Goal: Find specific page/section: Find specific page/section

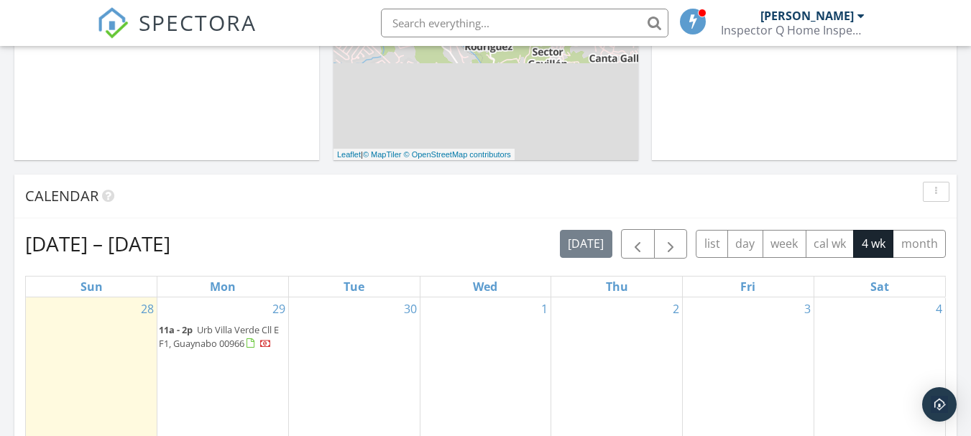
scroll to position [503, 0]
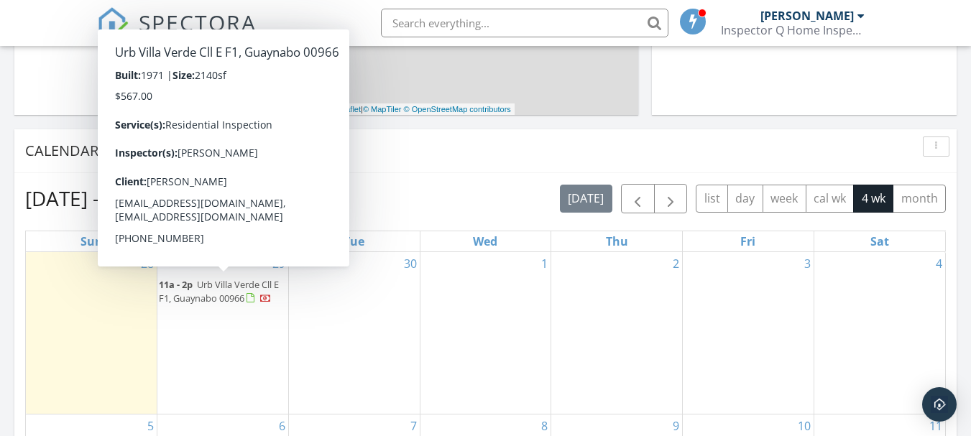
click at [204, 305] on span "11a - 2p Urb Villa Verde Cll E F1, Guaynabo 00966" at bounding box center [223, 292] width 128 height 28
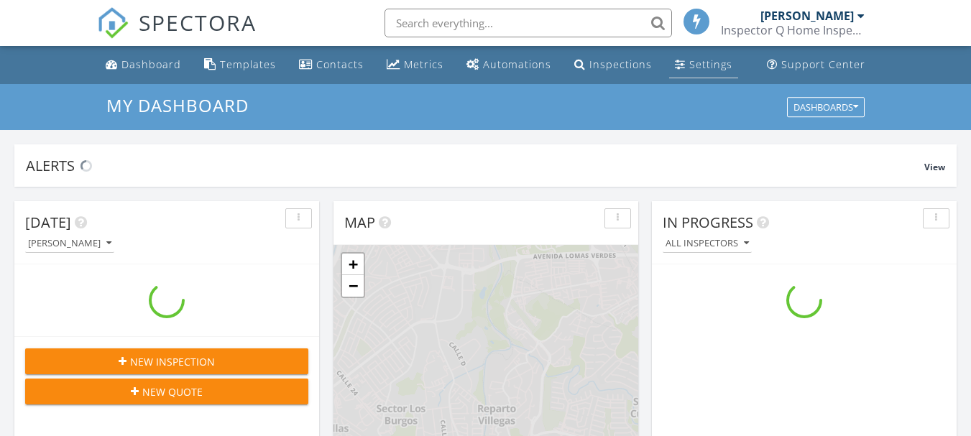
scroll to position [1330, 993]
click at [693, 67] on div "Settings" at bounding box center [710, 64] width 43 height 14
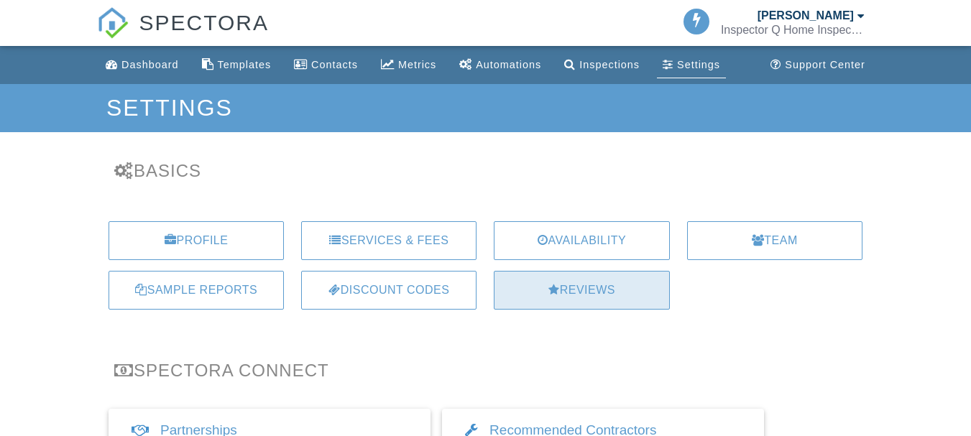
click at [610, 297] on div "Reviews" at bounding box center [581, 290] width 175 height 39
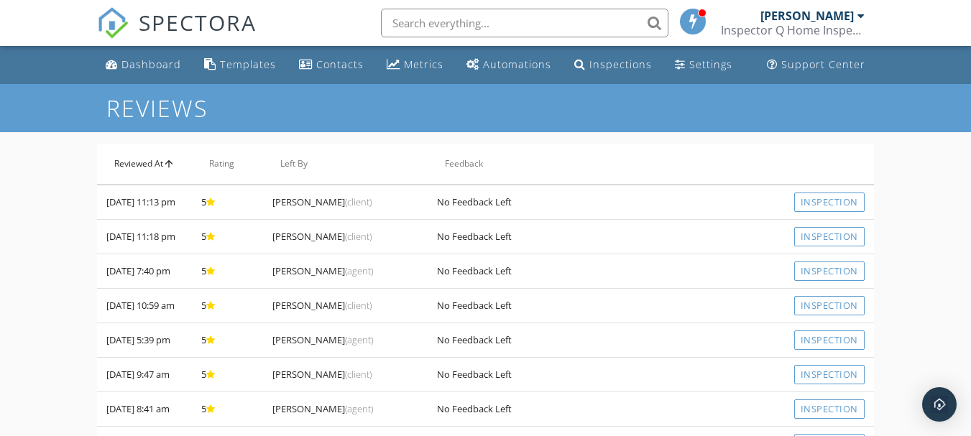
click at [122, 165] on th "Reviewed At arrow_upward" at bounding box center [144, 164] width 95 height 40
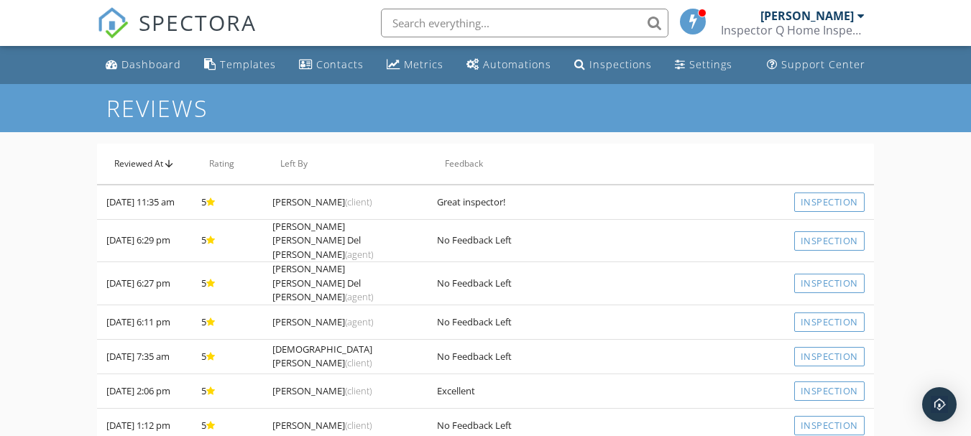
click at [122, 165] on th "Reviewed At arrow_upward" at bounding box center [144, 164] width 95 height 40
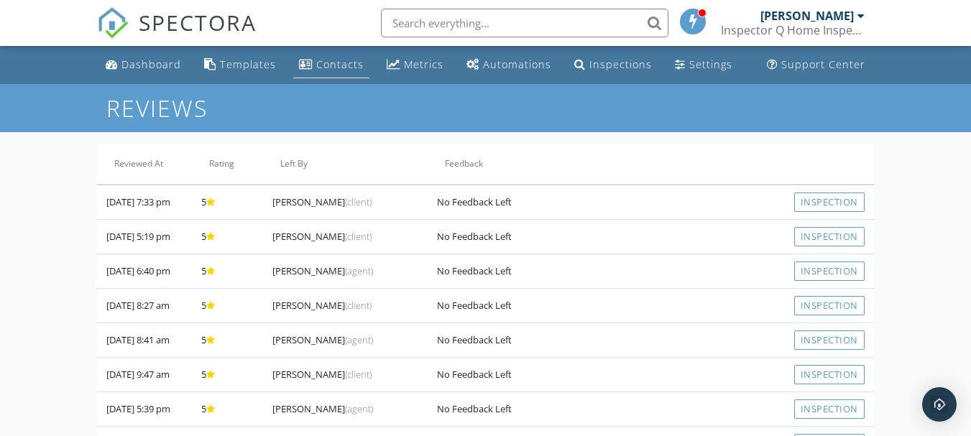
click at [355, 66] on div "Contacts" at bounding box center [339, 64] width 47 height 14
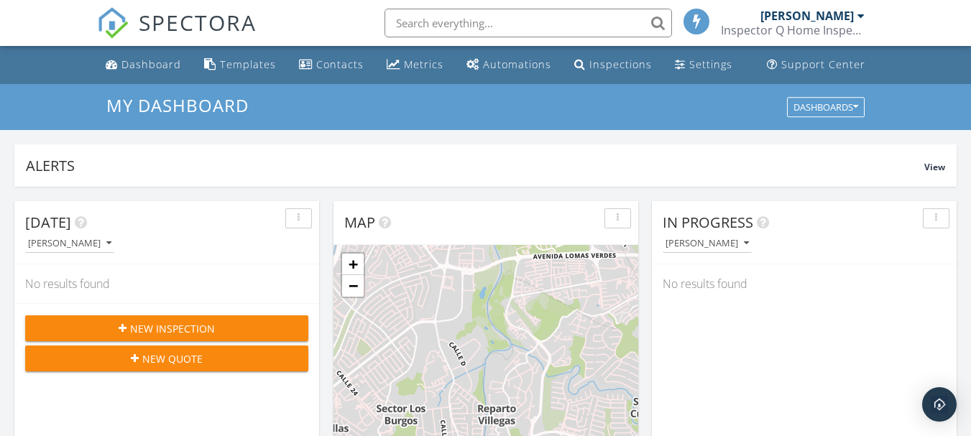
scroll to position [503, 0]
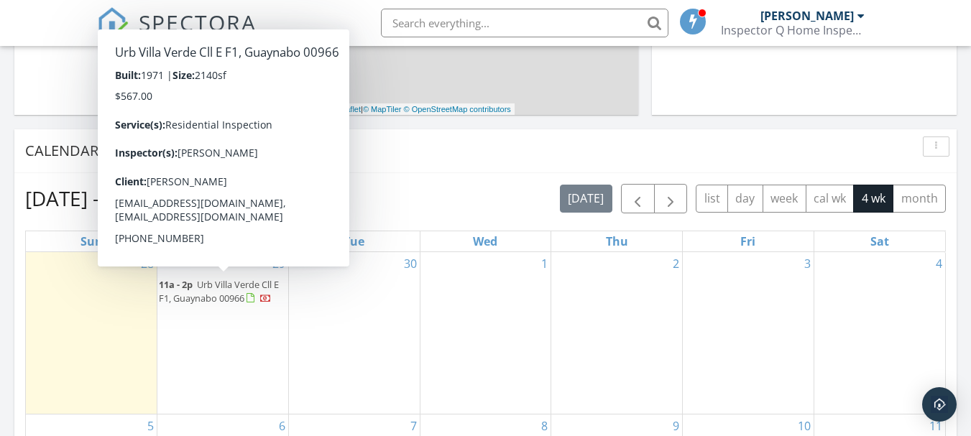
click at [231, 295] on span "Urb Villa Verde Cll E F1, Guaynabo 00966" at bounding box center [219, 291] width 120 height 27
